Goal: Task Accomplishment & Management: Use online tool/utility

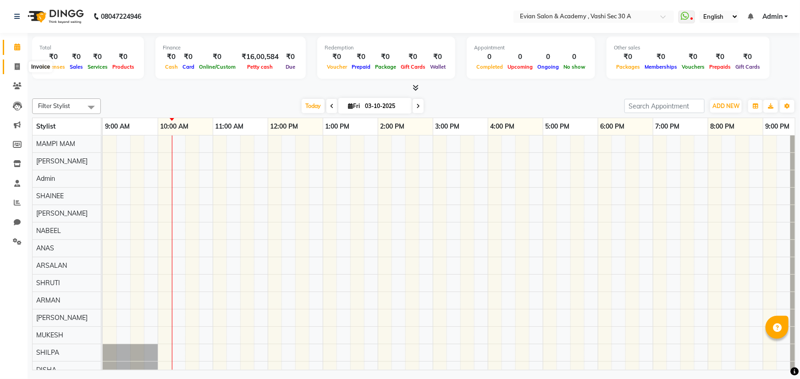
click at [22, 65] on span at bounding box center [17, 67] width 16 height 11
select select "service"
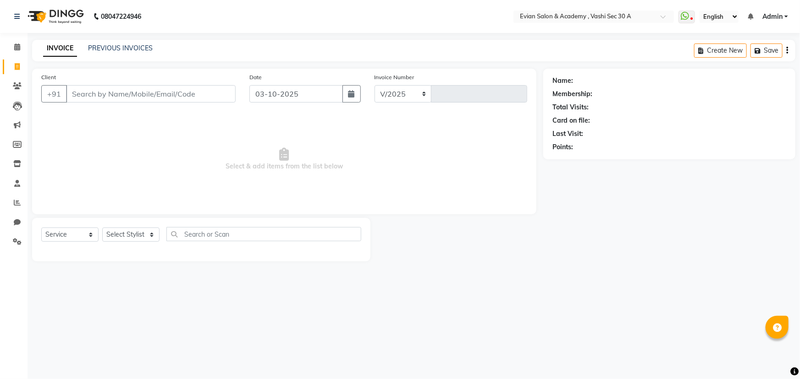
select select "4961"
type input "0688"
